Goal: Task Accomplishment & Management: Complete application form

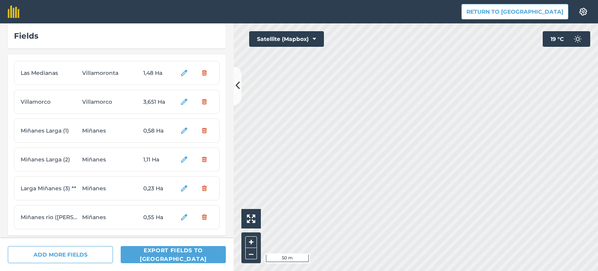
scroll to position [12, 0]
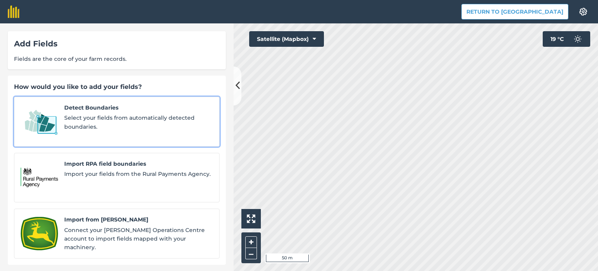
click at [78, 113] on div "Detect Boundaries Select your fields from automatically detected boundaries." at bounding box center [138, 121] width 149 height 37
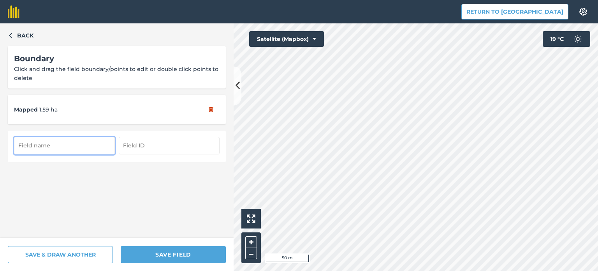
click at [60, 146] on input "text" at bounding box center [64, 145] width 101 height 17
type input "Fraguasviejas"
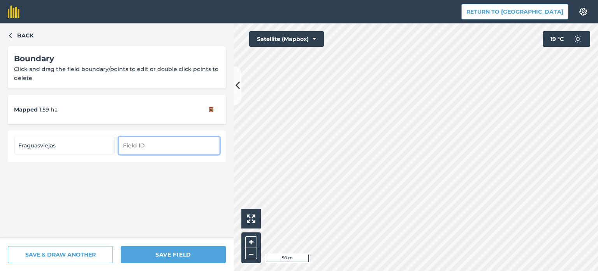
click at [134, 144] on input "text" at bounding box center [169, 145] width 101 height 17
type input "Miñanes"
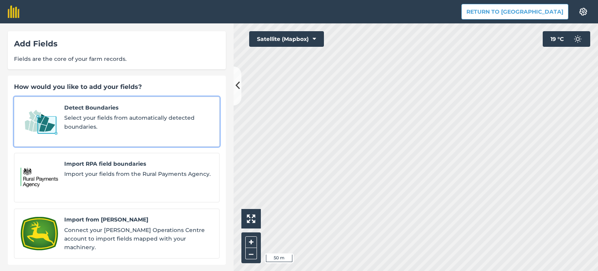
click at [100, 130] on span "Select your fields from automatically detected boundaries." at bounding box center [138, 122] width 149 height 18
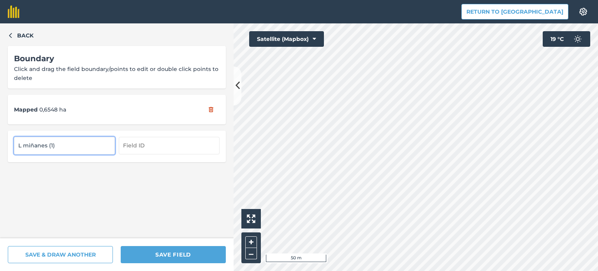
type input "L miñanes (1)"
click at [121, 156] on div "L miñanes (1)" at bounding box center [117, 145] width 218 height 31
click at [129, 150] on input "text" at bounding box center [169, 145] width 101 height 17
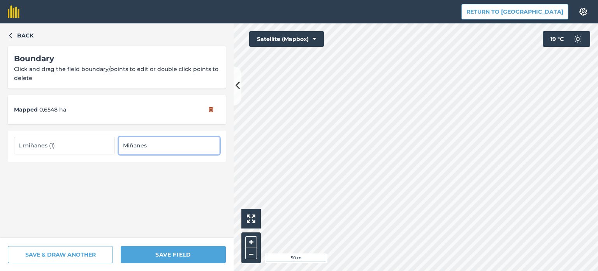
type input "Miñanes"
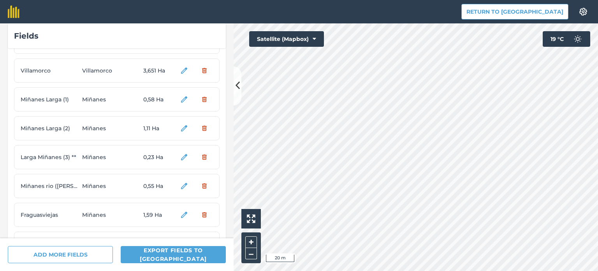
scroll to position [70, 0]
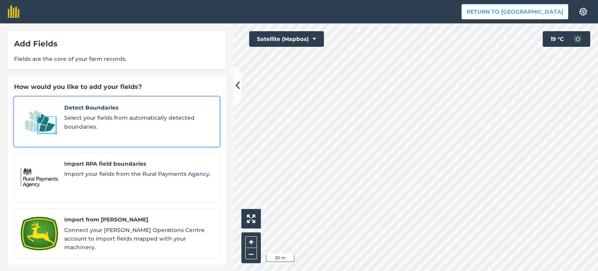
click at [96, 124] on span "Select your fields from automatically detected boundaries." at bounding box center [138, 122] width 149 height 18
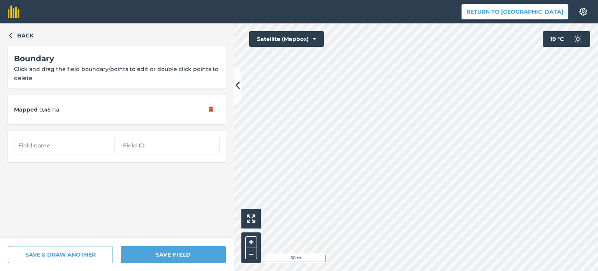
click at [78, 154] on div at bounding box center [117, 146] width 206 height 19
click at [76, 152] on input "text" at bounding box center [64, 145] width 101 height 17
type input "L miñanes (2)"
click at [168, 144] on input "text" at bounding box center [169, 145] width 101 height 17
type input "Miñanes"
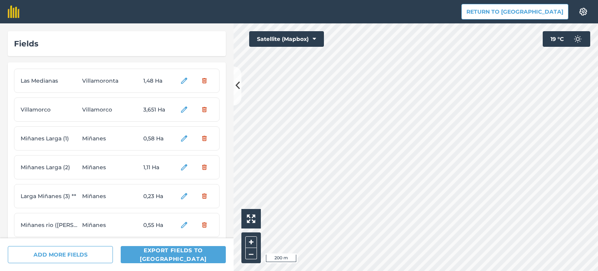
click at [421, 193] on div at bounding box center [416, 146] width 364 height 247
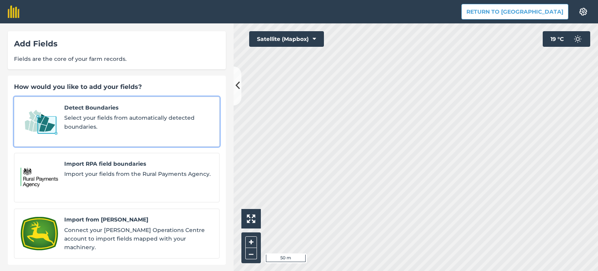
click at [111, 110] on span "Detect Boundaries" at bounding box center [138, 107] width 149 height 9
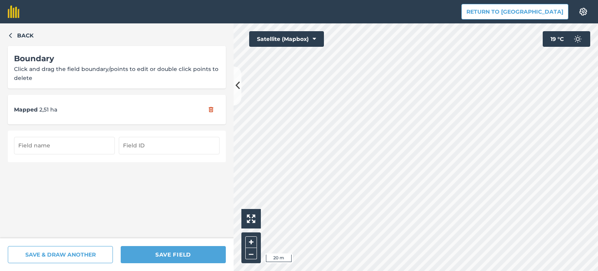
click at [51, 153] on input "text" at bounding box center [64, 145] width 101 height 17
type input "Robladillo"
click at [150, 148] on input "text" at bounding box center [169, 145] width 101 height 17
type input "Miñanes"
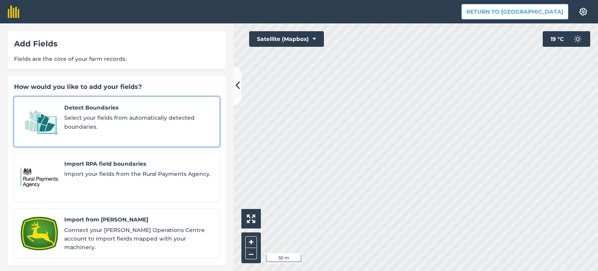
click at [79, 124] on span "Select your fields from automatically detected boundaries." at bounding box center [138, 122] width 149 height 18
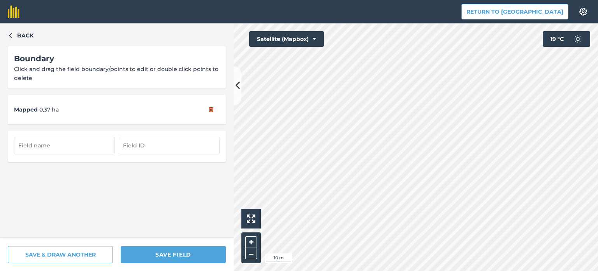
click at [74, 155] on div at bounding box center [117, 145] width 218 height 31
click at [76, 147] on input "text" at bounding box center [64, 145] width 101 height 17
type input "m"
type input "[PERSON_NAME] miñanes (1)"
click at [140, 150] on input "text" at bounding box center [169, 145] width 101 height 17
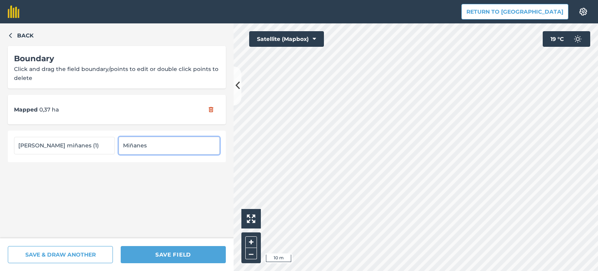
type input "Miñanes"
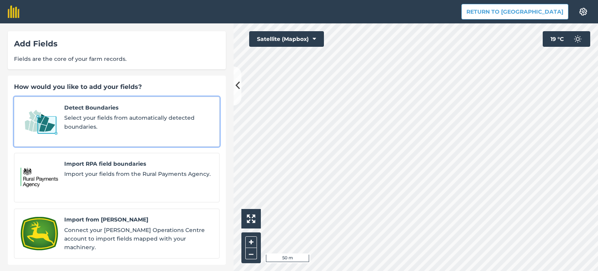
click at [70, 123] on span "Select your fields from automatically detected boundaries." at bounding box center [138, 122] width 149 height 18
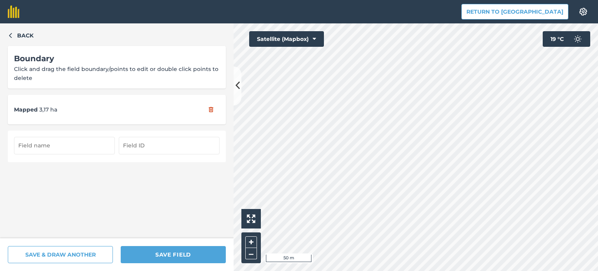
click at [82, 139] on input "text" at bounding box center [64, 145] width 101 height 17
type input "[PERSON_NAME] miñanes (2)"
click at [121, 146] on input "text" at bounding box center [169, 145] width 101 height 17
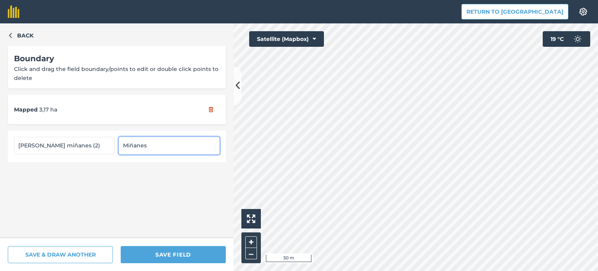
type input "Miñanes"
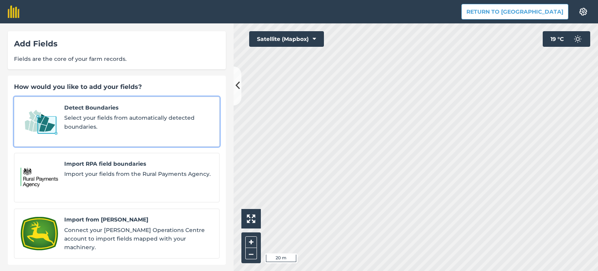
click at [70, 121] on span "Select your fields from automatically detected boundaries." at bounding box center [138, 122] width 149 height 18
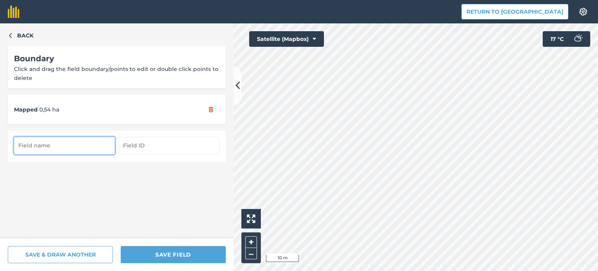
click at [33, 145] on input "text" at bounding box center [64, 145] width 101 height 17
type input "miñanes"
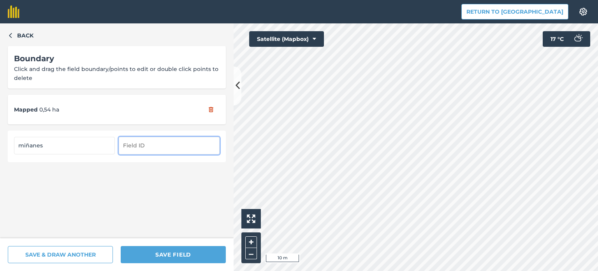
click at [156, 146] on input "text" at bounding box center [169, 145] width 101 height 17
type input "Miñanes"
click at [66, 144] on input "miñanes" at bounding box center [64, 145] width 101 height 17
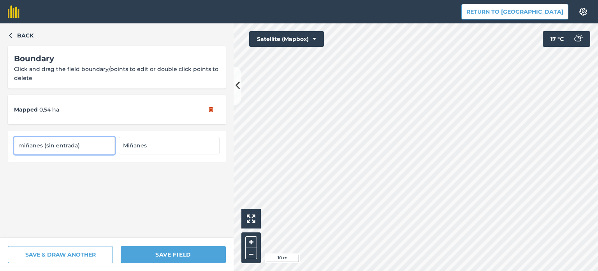
type input "miñanes (sin entrada)"
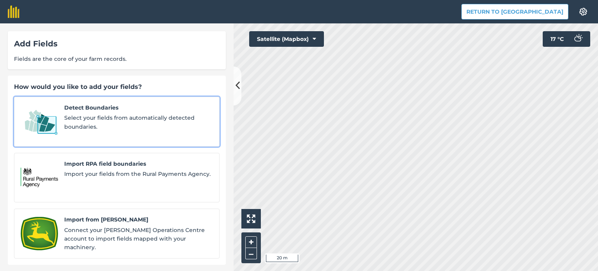
click at [77, 116] on span "Select your fields from automatically detected boundaries." at bounding box center [138, 122] width 149 height 18
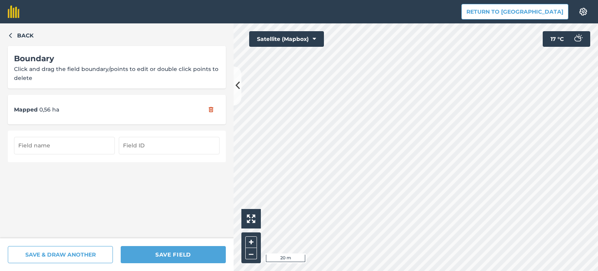
click at [52, 146] on input "text" at bounding box center [64, 145] width 101 height 17
type input "Villamoronta Germana (1)"
click at [123, 147] on input "text" at bounding box center [169, 145] width 101 height 17
type input "Villamoronta"
click at [55, 145] on input "Villamoronta Germana (1)" at bounding box center [64, 145] width 101 height 17
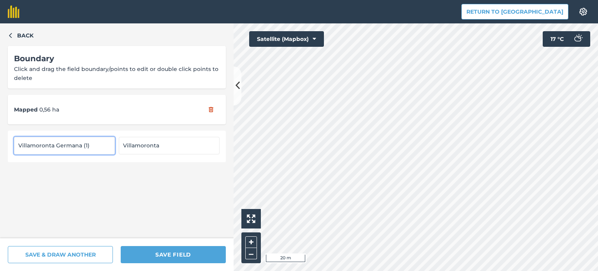
click at [82, 143] on input "Villamoronta Germana (1)" at bounding box center [64, 145] width 101 height 17
click at [79, 143] on input "Villamoronta Germana (1)" at bounding box center [64, 145] width 101 height 17
type input "Villamoronta Germana ([PERSON_NAME] [PERSON_NAME])"
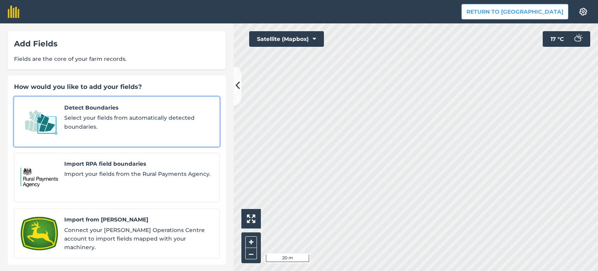
click at [101, 123] on span "Select your fields from automatically detected boundaries." at bounding box center [138, 122] width 149 height 18
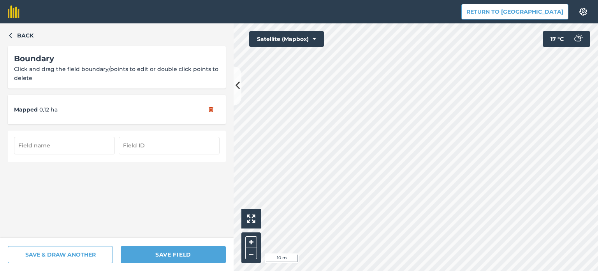
click at [46, 150] on input "text" at bounding box center [64, 145] width 101 height 17
type input "Acera (entrada pueblo)"
click at [132, 145] on input "text" at bounding box center [169, 145] width 101 height 17
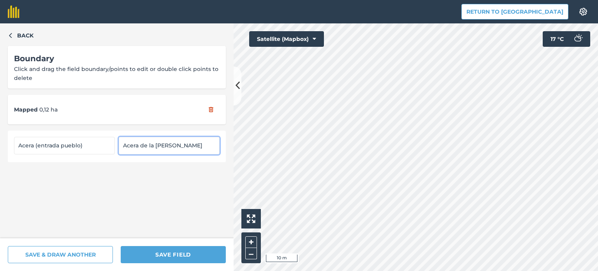
type input "Acera de la [PERSON_NAME]"
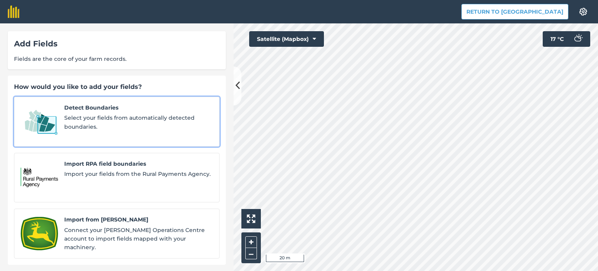
click at [87, 128] on span "Select your fields from automatically detected boundaries." at bounding box center [138, 122] width 149 height 18
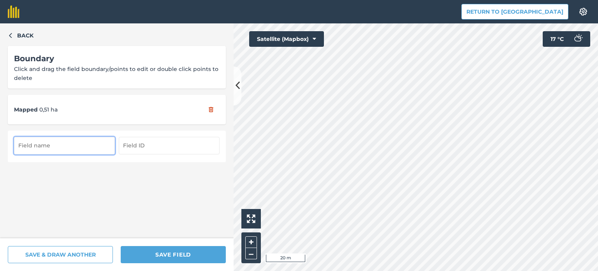
click at [59, 144] on input "text" at bounding box center [64, 145] width 101 height 17
type input "Acera de la [PERSON_NAME] (pista tele)"
click at [136, 144] on input "text" at bounding box center [169, 145] width 101 height 17
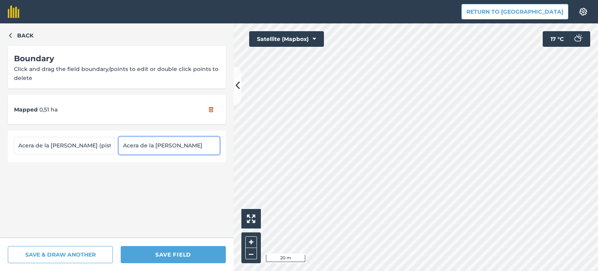
type input "Acera de la [PERSON_NAME]"
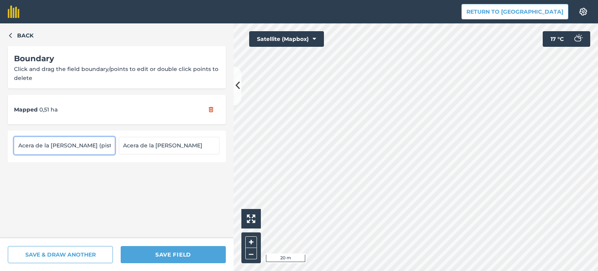
click at [61, 146] on input "Acera de la [PERSON_NAME] (pista tele)" at bounding box center [64, 145] width 101 height 17
click at [22, 144] on input "Acera (pista tele)" at bounding box center [64, 145] width 101 height 17
type input "acera (pista tele)"
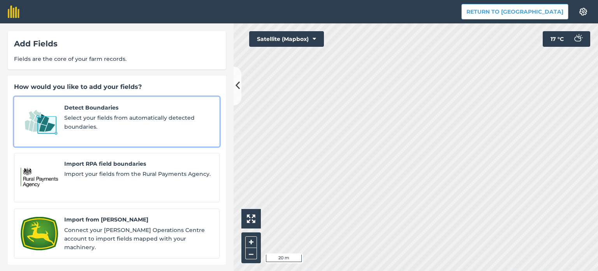
click at [84, 123] on span "Select your fields from automatically detected boundaries." at bounding box center [138, 122] width 149 height 18
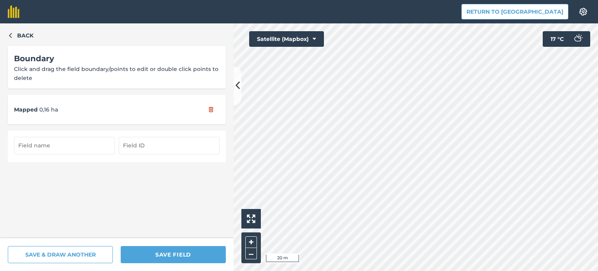
click at [56, 143] on input "text" at bounding box center [64, 145] width 101 height 17
type input "A"
type input "acera arbolitos (1)"
click at [143, 142] on input "text" at bounding box center [169, 145] width 101 height 17
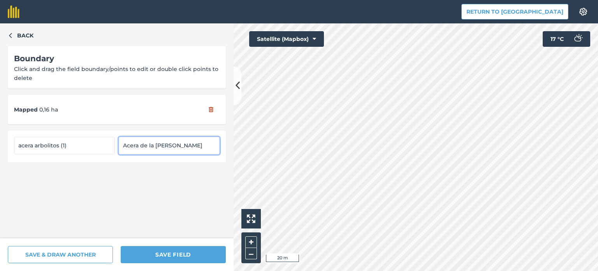
type input "Acera de la [PERSON_NAME]"
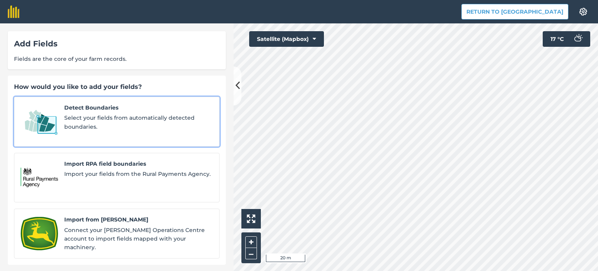
click at [84, 121] on span "Select your fields from automatically detected boundaries." at bounding box center [138, 122] width 149 height 18
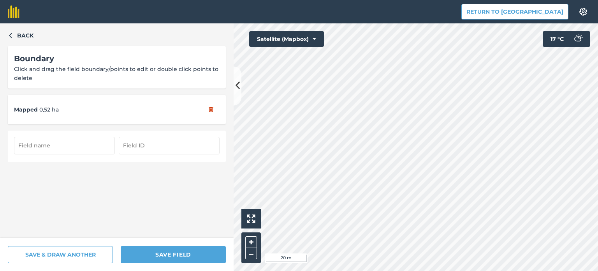
click at [72, 142] on input "text" at bounding box center [64, 145] width 101 height 17
type input "acera arbolitos (2)"
click at [135, 142] on input "text" at bounding box center [169, 145] width 101 height 17
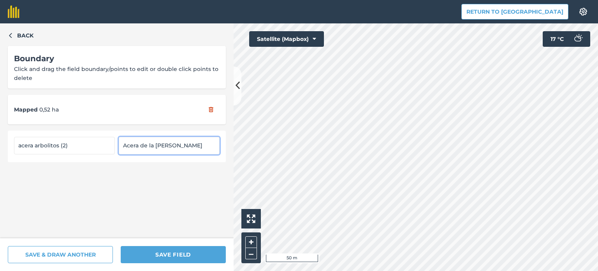
type input "Acera de la [PERSON_NAME]"
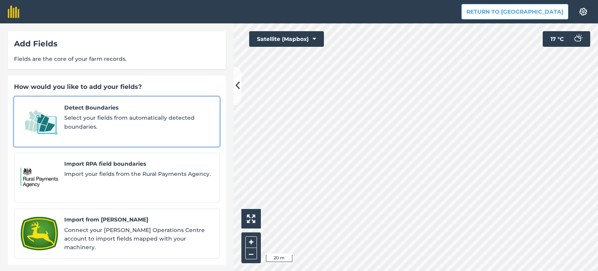
click at [90, 126] on span "Select your fields from automatically detected boundaries." at bounding box center [138, 122] width 149 height 18
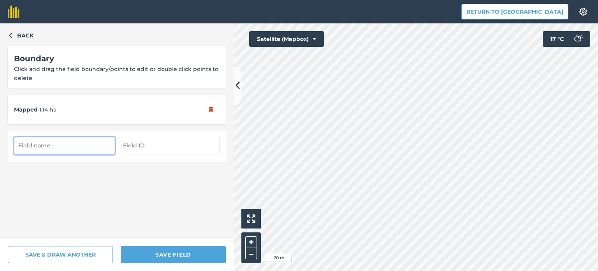
click at [69, 148] on input "text" at bounding box center [64, 145] width 101 height 17
type input "acera arbolitos (3)"
click at [129, 146] on input "text" at bounding box center [169, 145] width 101 height 17
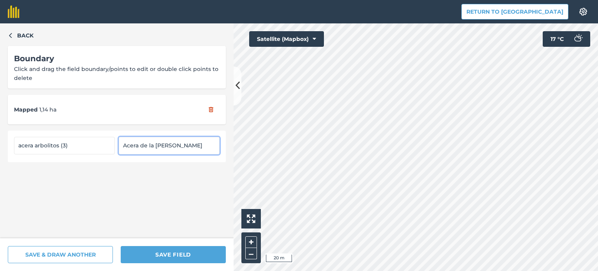
type input "Acera de la [PERSON_NAME]"
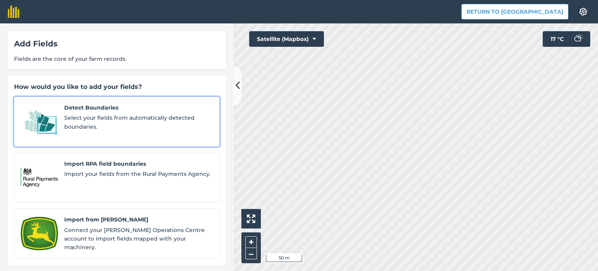
click at [134, 112] on div "Detect Boundaries Select your fields from automatically detected boundaries." at bounding box center [138, 121] width 149 height 37
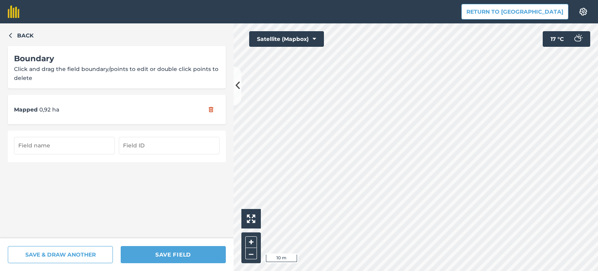
click at [80, 148] on input "text" at bounding box center [64, 145] width 101 height 17
type input "acera (carretera [PERSON_NAME])"
click at [148, 144] on input "text" at bounding box center [169, 145] width 101 height 17
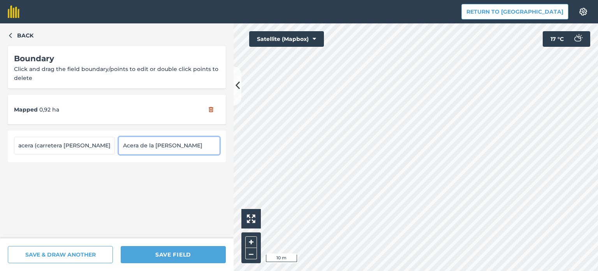
type input "Acera de la [PERSON_NAME]"
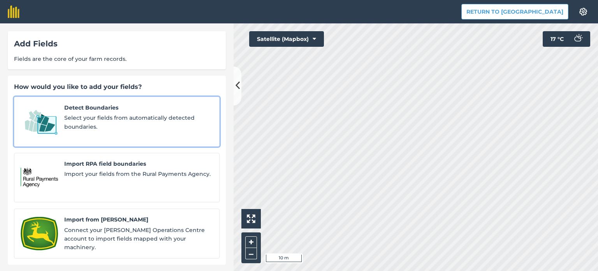
click at [55, 123] on img at bounding box center [39, 121] width 37 height 37
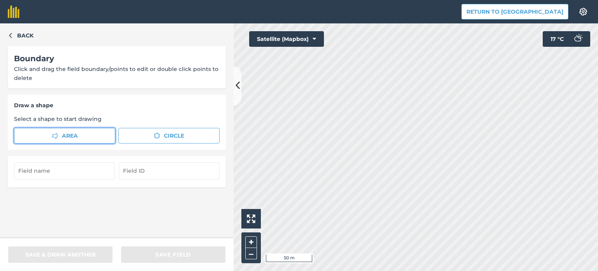
click at [56, 139] on button "Area" at bounding box center [64, 136] width 101 height 16
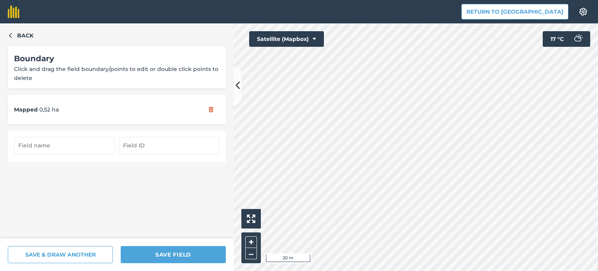
click at [33, 153] on input "text" at bounding box center [64, 145] width 101 height 17
click at [40, 145] on input "Acera alto central (1)" at bounding box center [64, 145] width 101 height 17
type input "Acera central (1)"
click at [141, 143] on input "text" at bounding box center [169, 145] width 101 height 17
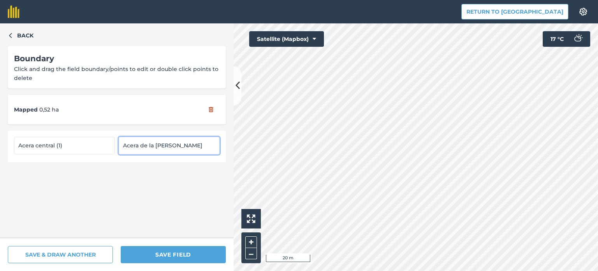
type input "Acera de la [PERSON_NAME]"
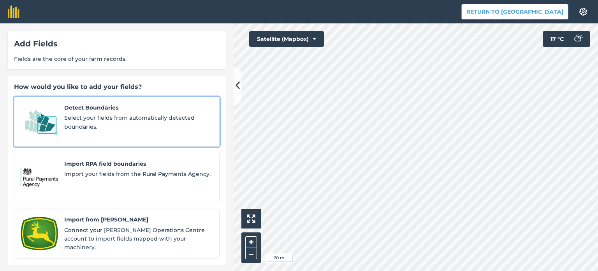
click at [83, 128] on span "Select your fields from automatically detected boundaries." at bounding box center [138, 122] width 149 height 18
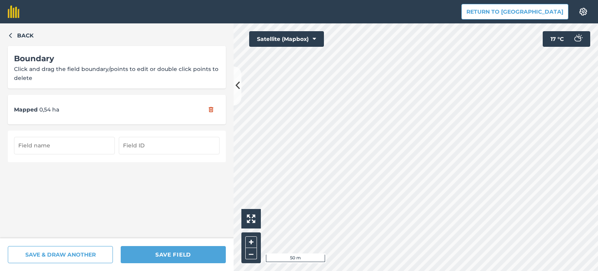
click at [44, 153] on input "text" at bounding box center [64, 145] width 101 height 17
type input "Acera central (2)"
click at [123, 146] on input "text" at bounding box center [169, 145] width 101 height 17
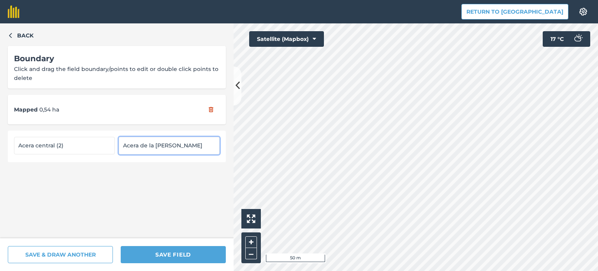
type input "Acera de la [PERSON_NAME]"
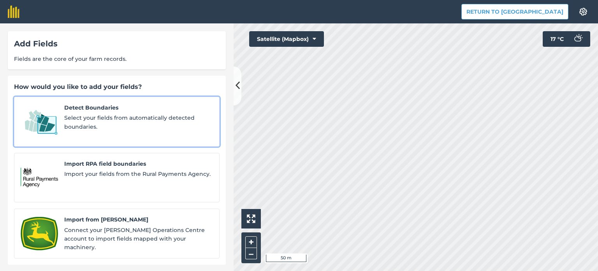
click at [78, 127] on span "Select your fields from automatically detected boundaries." at bounding box center [138, 122] width 149 height 18
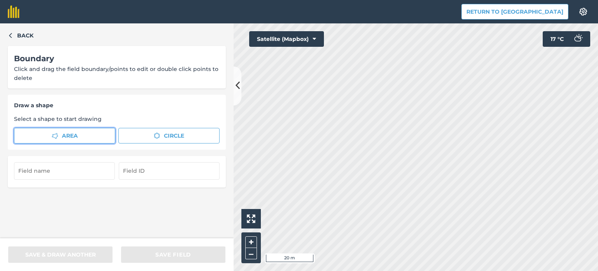
click at [76, 133] on span "Area" at bounding box center [70, 135] width 16 height 9
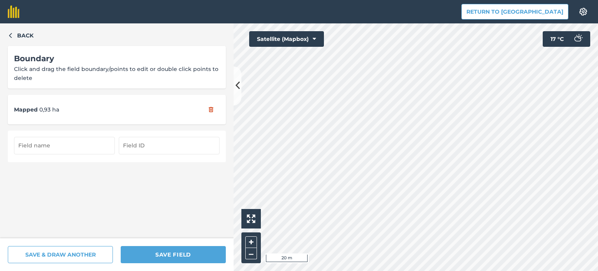
click at [66, 143] on input "text" at bounding box center [64, 145] width 101 height 17
type input "Acera central (3)"
click at [159, 141] on input "text" at bounding box center [169, 145] width 101 height 17
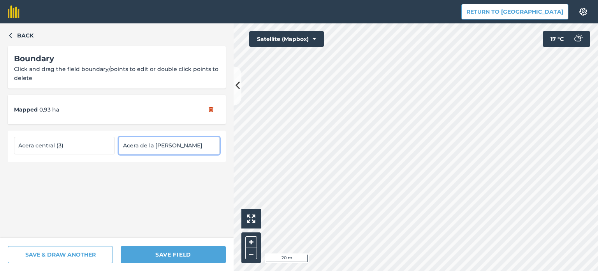
type input "Acera de la [PERSON_NAME]"
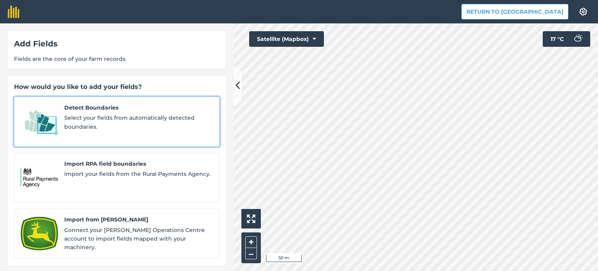
click at [92, 124] on span "Select your fields from automatically detected boundaries." at bounding box center [138, 122] width 149 height 18
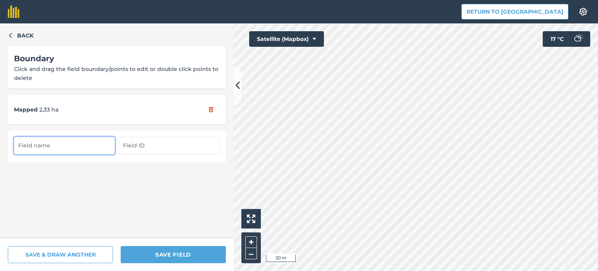
click at [72, 151] on input "text" at bounding box center [64, 145] width 101 height 17
type input "Acera central (4)"
click at [130, 141] on input "text" at bounding box center [169, 145] width 101 height 17
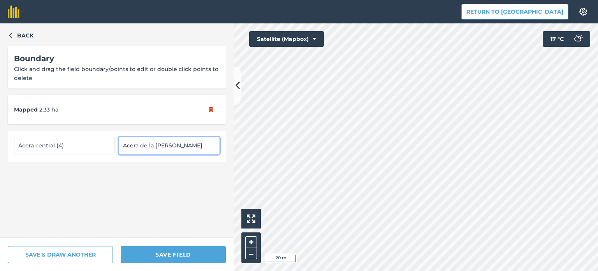
type input "Acera de la [PERSON_NAME]"
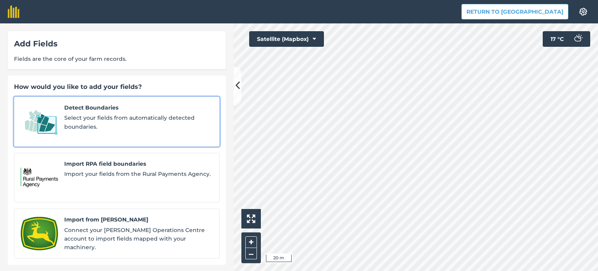
click at [134, 130] on span "Select your fields from automatically detected boundaries." at bounding box center [138, 122] width 149 height 18
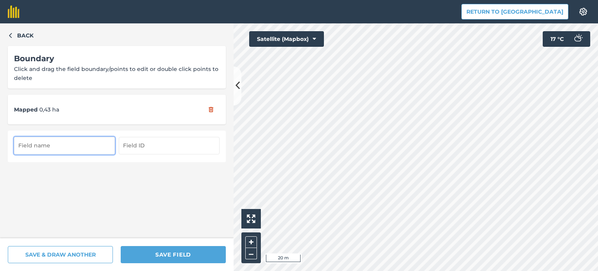
click at [81, 147] on input "text" at bounding box center [64, 145] width 101 height 17
type input "Acera central (5)"
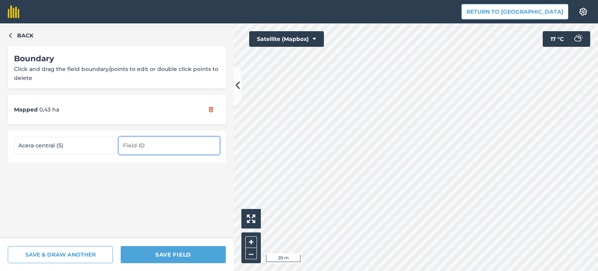
click at [134, 146] on input "text" at bounding box center [169, 145] width 101 height 17
type input "Acera de la [PERSON_NAME]"
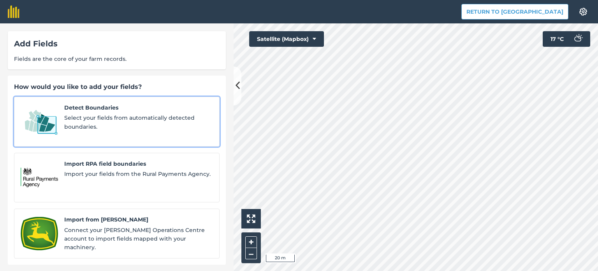
click at [85, 123] on span "Select your fields from automatically detected boundaries." at bounding box center [138, 122] width 149 height 18
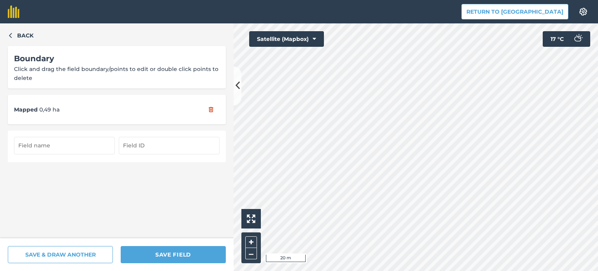
click at [42, 149] on input "text" at bounding box center [64, 145] width 101 height 17
type input "Acera central (6)"
click at [138, 143] on input "text" at bounding box center [169, 145] width 101 height 17
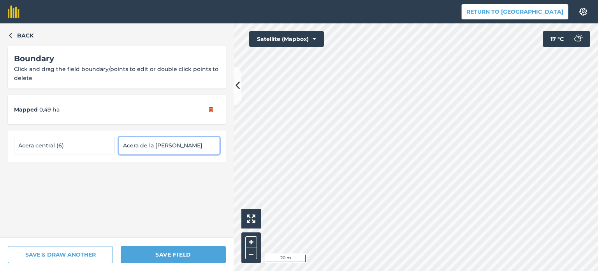
type input "Acera de la [PERSON_NAME]"
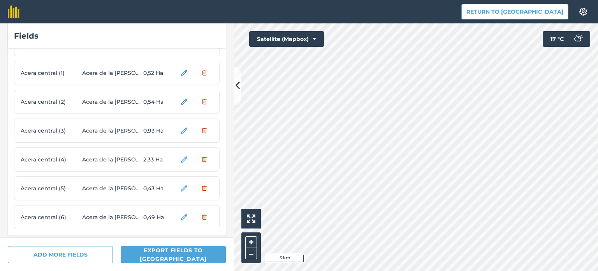
scroll to position [589, 0]
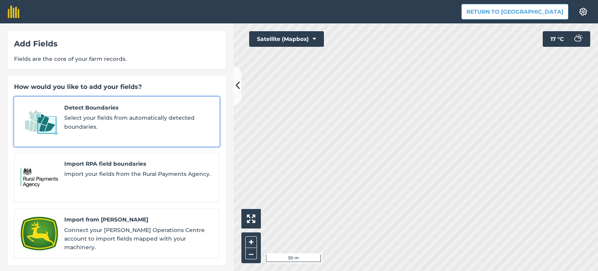
click at [81, 127] on span "Select your fields from automatically detected boundaries." at bounding box center [138, 122] width 149 height 18
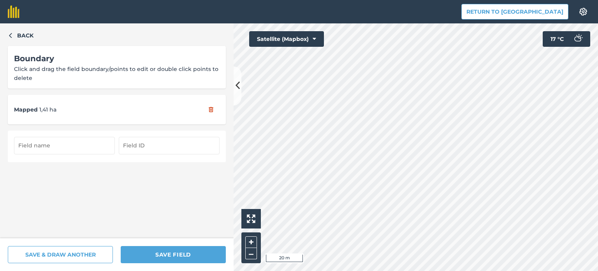
click at [39, 151] on input "text" at bounding box center [64, 145] width 101 height 17
type input "Acera central (7)"
click at [140, 150] on input "text" at bounding box center [169, 145] width 101 height 17
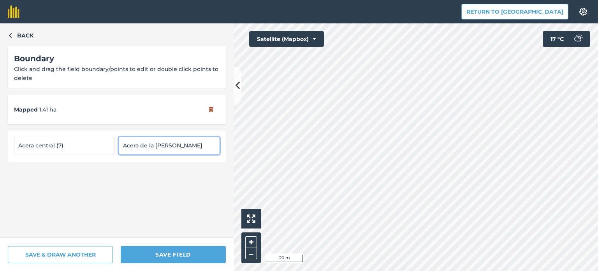
type input "Acera de la [PERSON_NAME]"
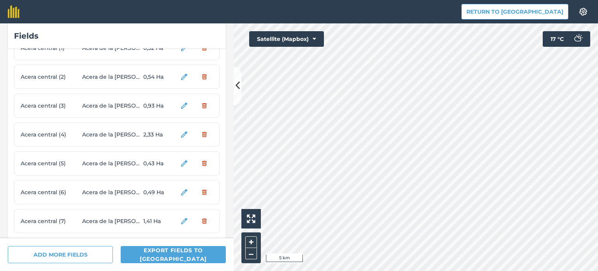
scroll to position [618, 0]
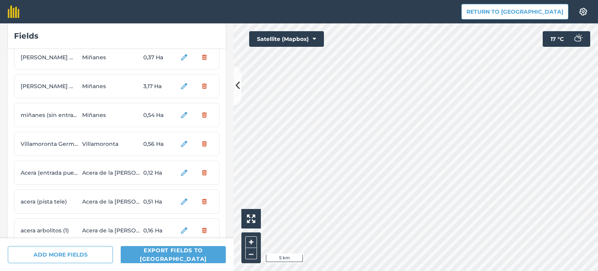
scroll to position [618, 0]
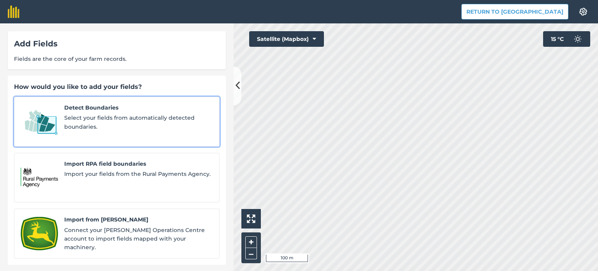
click at [120, 123] on span "Select your fields from automatically detected boundaries." at bounding box center [138, 122] width 149 height 18
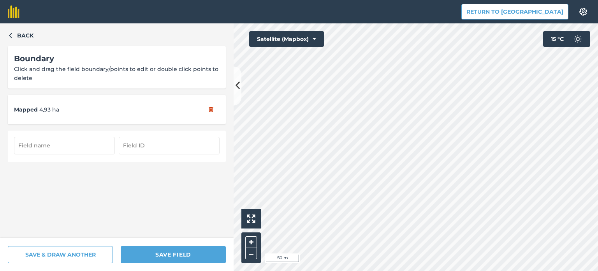
click at [65, 142] on input "text" at bounding box center [64, 145] width 101 height 17
type input "[PERSON_NAME] (1)"
click at [155, 147] on input "text" at bounding box center [169, 145] width 101 height 17
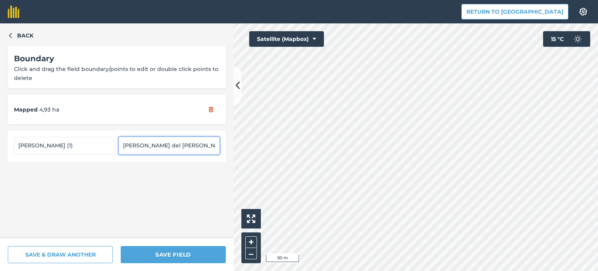
click at [162, 144] on input "[PERSON_NAME] del [PERSON_NAME]" at bounding box center [169, 145] width 101 height 17
type input "[PERSON_NAME] del [PERSON_NAME]"
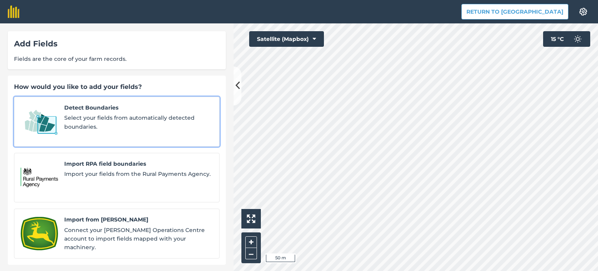
click at [102, 118] on span "Select your fields from automatically detected boundaries." at bounding box center [138, 122] width 149 height 18
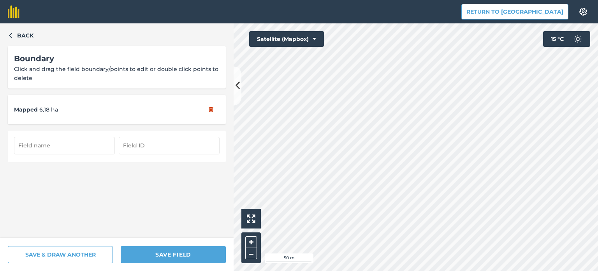
click at [45, 141] on input "text" at bounding box center [64, 145] width 101 height 17
type input "[PERSON_NAME] (2)"
click at [130, 148] on input "text" at bounding box center [169, 145] width 101 height 17
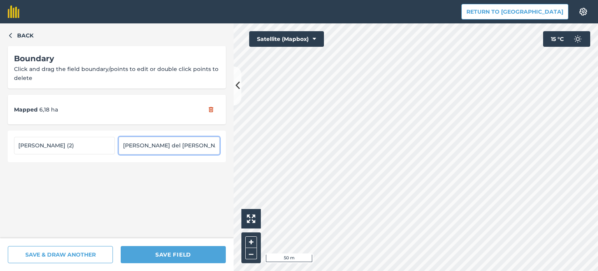
type input "[PERSON_NAME] del [PERSON_NAME]"
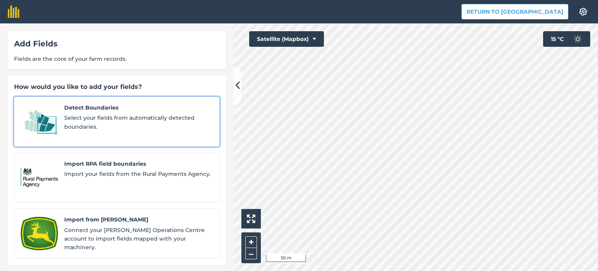
click at [67, 112] on span "Detect Boundaries" at bounding box center [138, 107] width 149 height 9
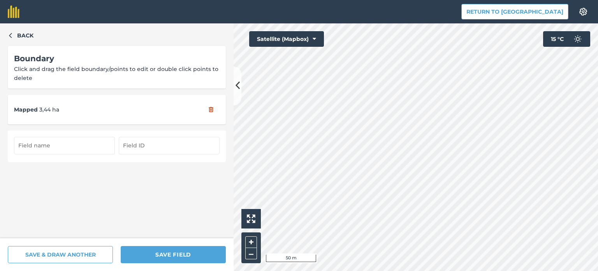
click at [53, 148] on input "text" at bounding box center [64, 145] width 101 height 17
type input "[PERSON_NAME] (3)"
click at [135, 137] on input "text" at bounding box center [169, 145] width 101 height 17
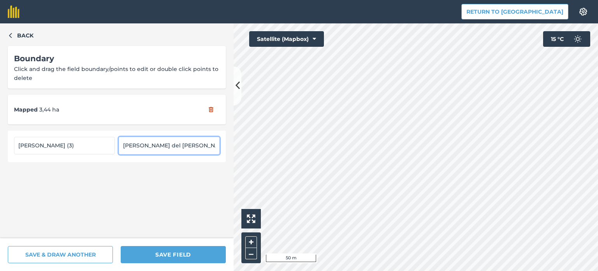
type input "[PERSON_NAME] del [PERSON_NAME]"
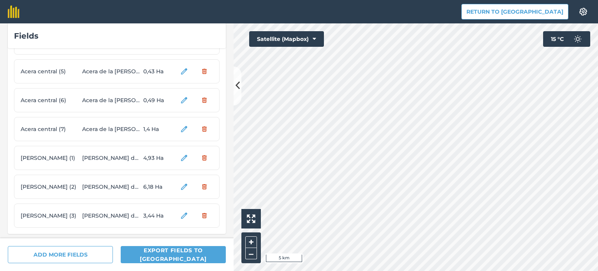
scroll to position [704, 0]
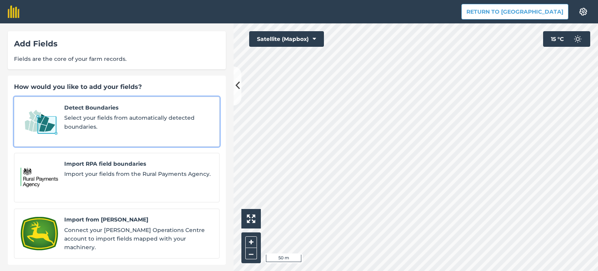
click at [94, 124] on span "Select your fields from automatically detected boundaries." at bounding box center [138, 122] width 149 height 18
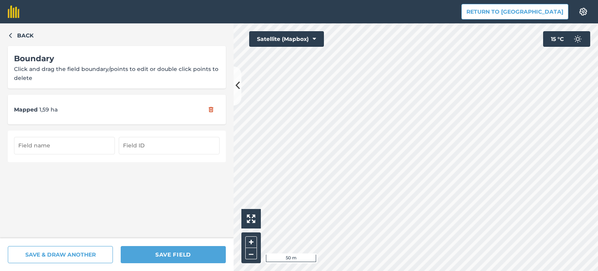
click at [50, 146] on input "text" at bounding box center [64, 145] width 101 height 17
type input "[PERSON_NAME] (4)"
click at [146, 146] on input "text" at bounding box center [169, 145] width 101 height 17
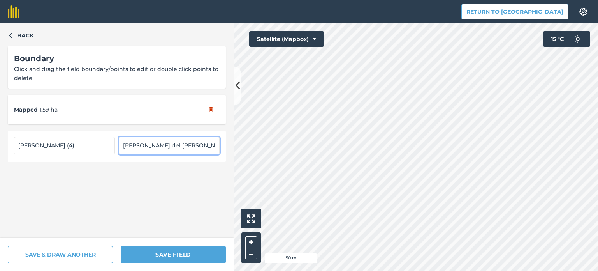
type input "[PERSON_NAME] del [PERSON_NAME]"
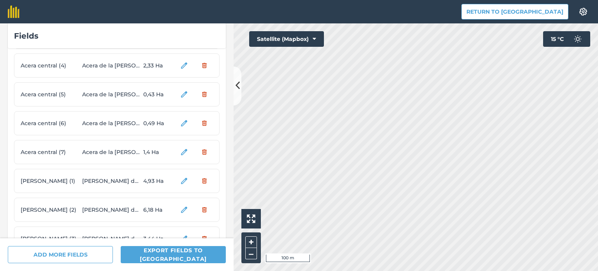
scroll to position [733, 0]
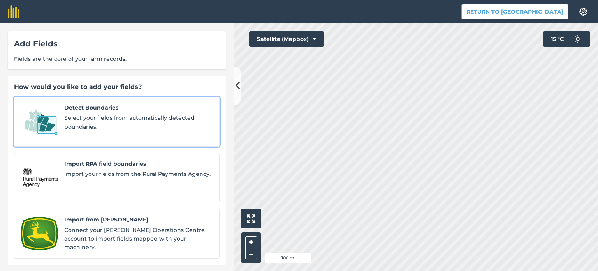
click at [85, 121] on span "Select your fields from automatically detected boundaries." at bounding box center [138, 122] width 149 height 18
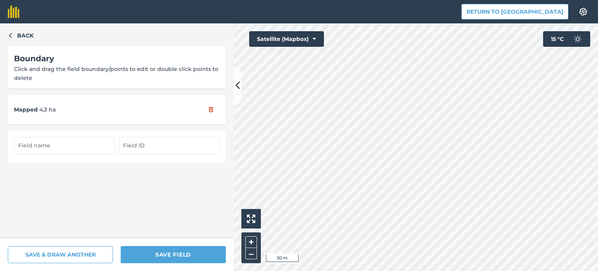
click at [55, 149] on input "text" at bounding box center [64, 145] width 101 height 17
type input "[PERSON_NAME] (5)"
click at [199, 144] on input "text" at bounding box center [169, 145] width 101 height 17
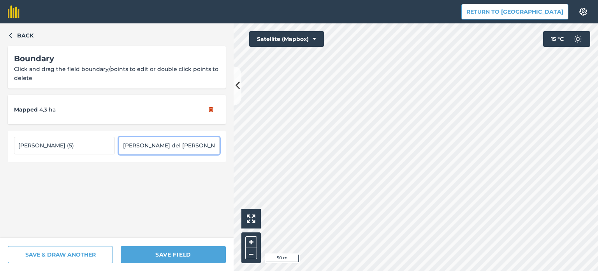
type input "[PERSON_NAME] del [PERSON_NAME]"
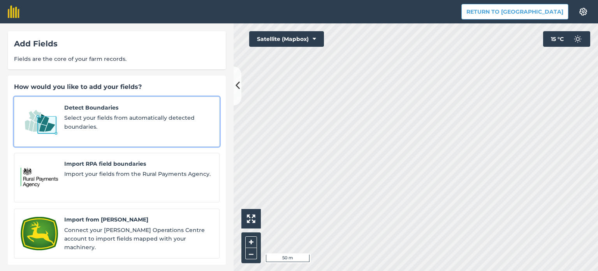
click at [86, 114] on span "Select your fields from automatically detected boundaries." at bounding box center [138, 122] width 149 height 18
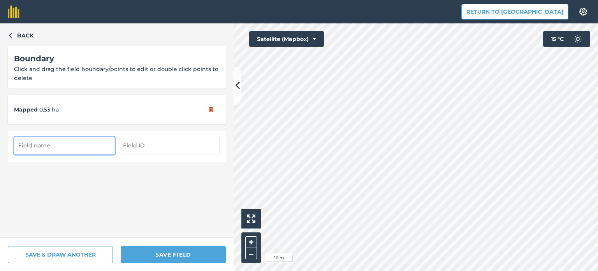
click at [68, 145] on input "text" at bounding box center [64, 145] width 101 height 17
type input "B"
type input "[PERSON_NAME] (1)"
click at [148, 152] on input "text" at bounding box center [169, 145] width 101 height 17
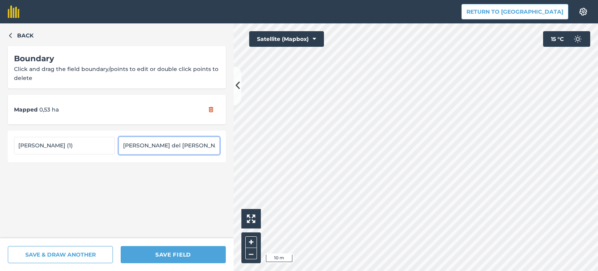
type input "[PERSON_NAME] del [PERSON_NAME]"
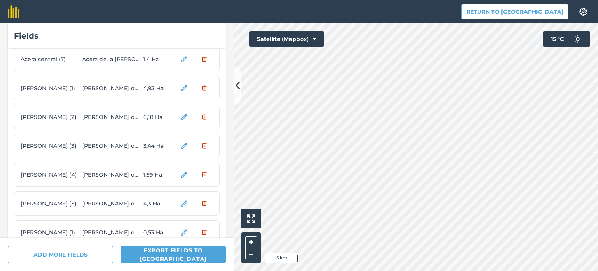
scroll to position [791, 0]
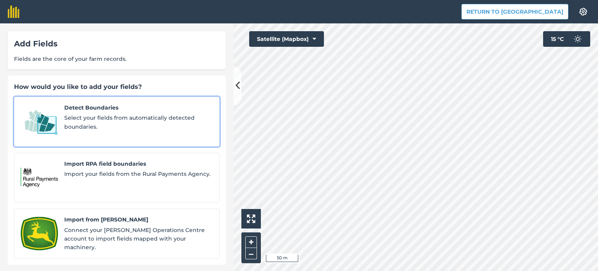
click at [84, 126] on span "Select your fields from automatically detected boundaries." at bounding box center [138, 122] width 149 height 18
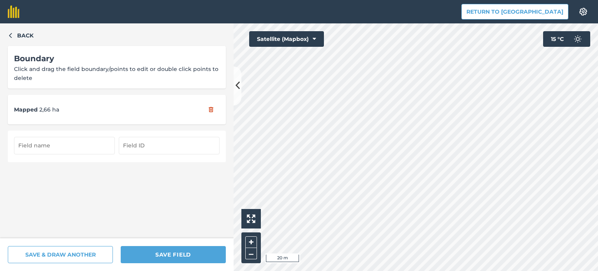
click at [78, 151] on input "text" at bounding box center [64, 145] width 101 height 17
type input "[PERSON_NAME] (2)"
click at [123, 148] on input "text" at bounding box center [169, 145] width 101 height 17
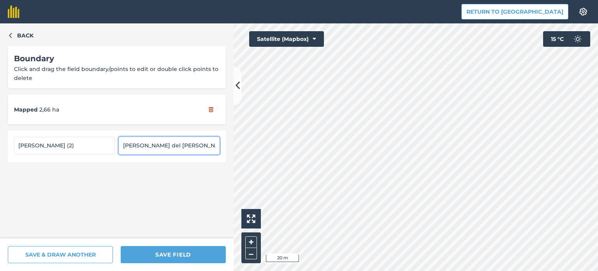
type input "[PERSON_NAME] del [PERSON_NAME]"
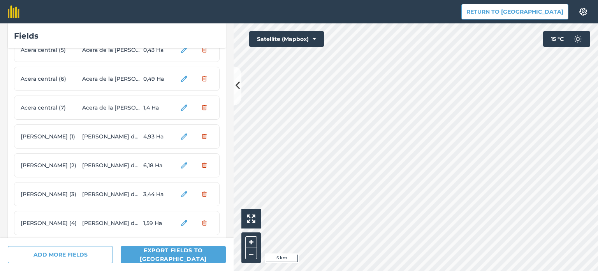
scroll to position [819, 0]
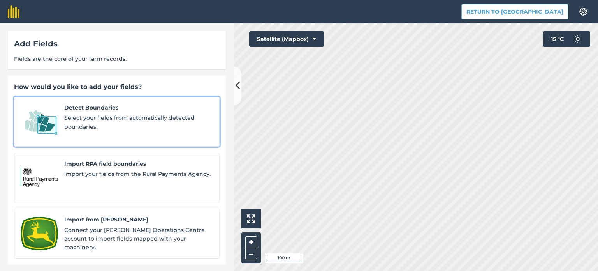
click at [93, 112] on div "Detect Boundaries Select your fields from automatically detected boundaries." at bounding box center [138, 121] width 149 height 37
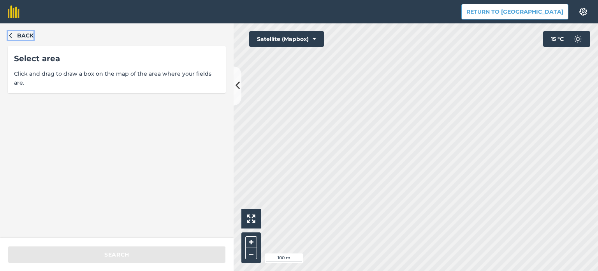
click at [11, 39] on button "Back" at bounding box center [21, 35] width 26 height 9
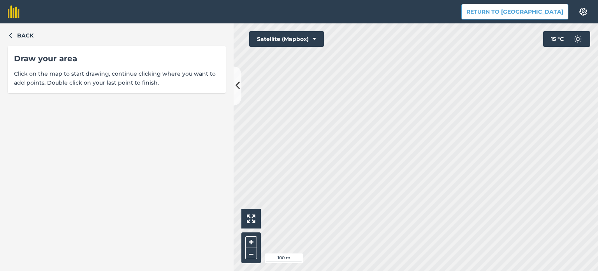
click at [14, 42] on div "Back Draw your area Click on the map to start drawing, continue clicking where …" at bounding box center [117, 146] width 234 height 247
click at [15, 36] on button "Back" at bounding box center [21, 35] width 26 height 9
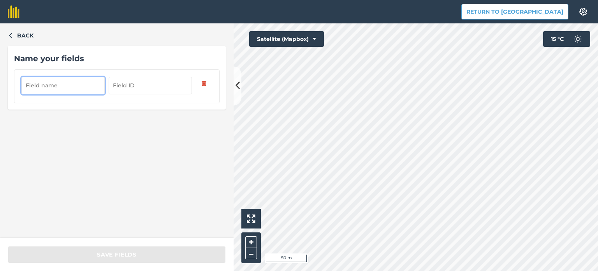
click at [62, 91] on input "text" at bounding box center [62, 85] width 83 height 17
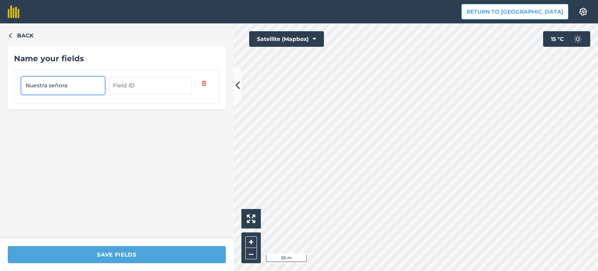
type input "Nuestra señora"
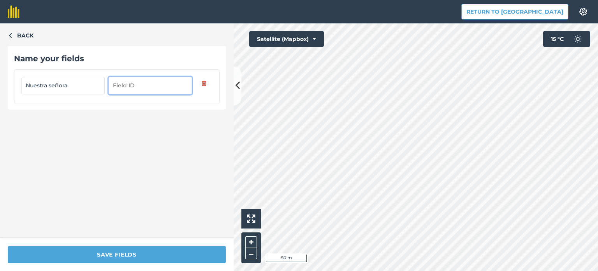
click at [137, 87] on input "text" at bounding box center [150, 85] width 83 height 17
type input "Bahillo"
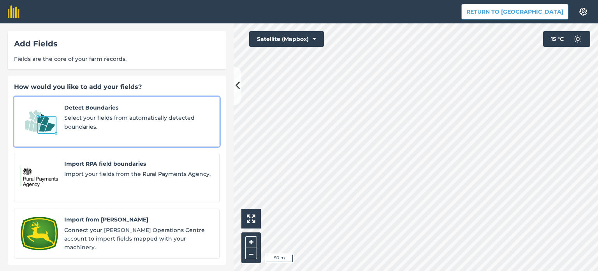
click at [118, 116] on span "Select your fields from automatically detected boundaries." at bounding box center [138, 122] width 149 height 18
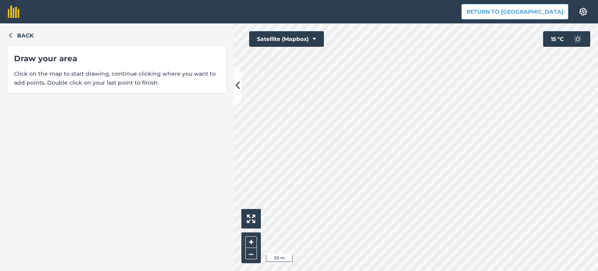
click at [12, 43] on div "Back Draw your area Click on the map to start drawing, continue clicking where …" at bounding box center [117, 146] width 234 height 247
click at [14, 34] on button "Back" at bounding box center [21, 35] width 26 height 9
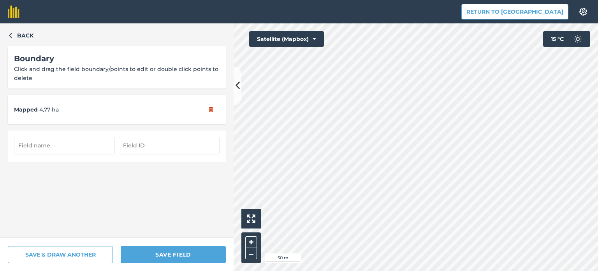
click at [58, 145] on input "text" at bounding box center [64, 145] width 101 height 17
type input "Majada"
type input "Bahillo"
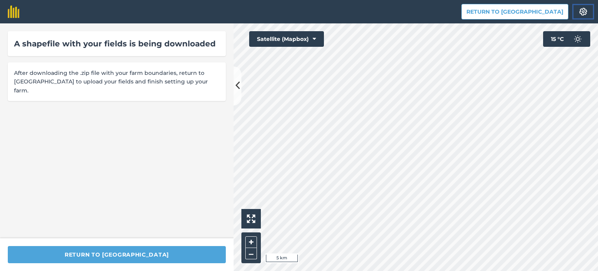
click at [586, 11] on img at bounding box center [583, 12] width 9 height 8
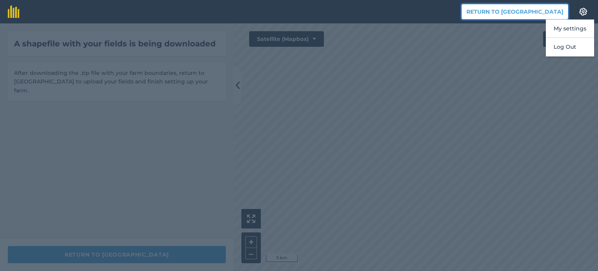
click at [521, 12] on button "Return to [GEOGRAPHIC_DATA]" at bounding box center [514, 12] width 107 height 16
